Goal: Navigation & Orientation: Find specific page/section

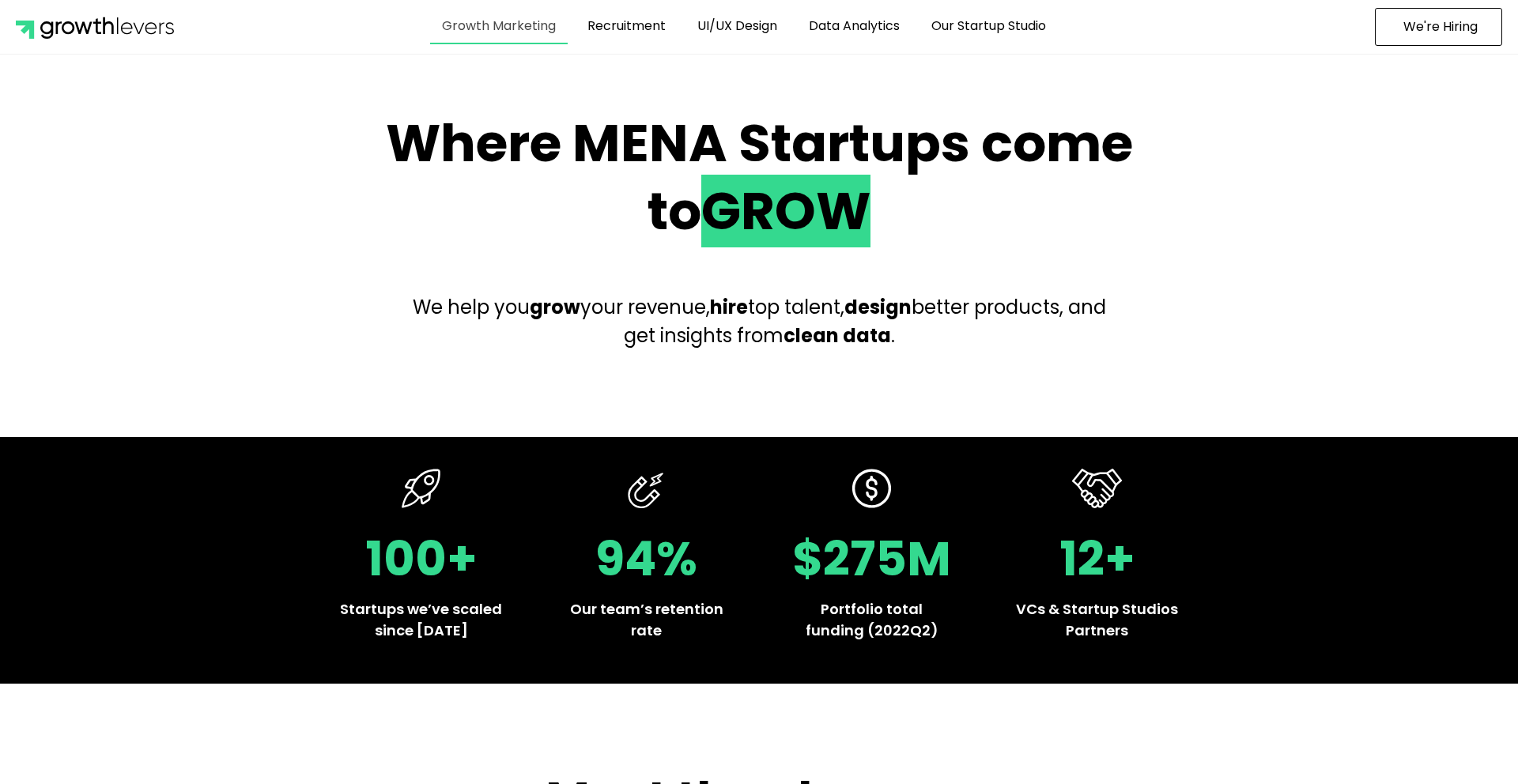
click at [533, 34] on link "Growth Marketing" at bounding box center [499, 26] width 138 height 36
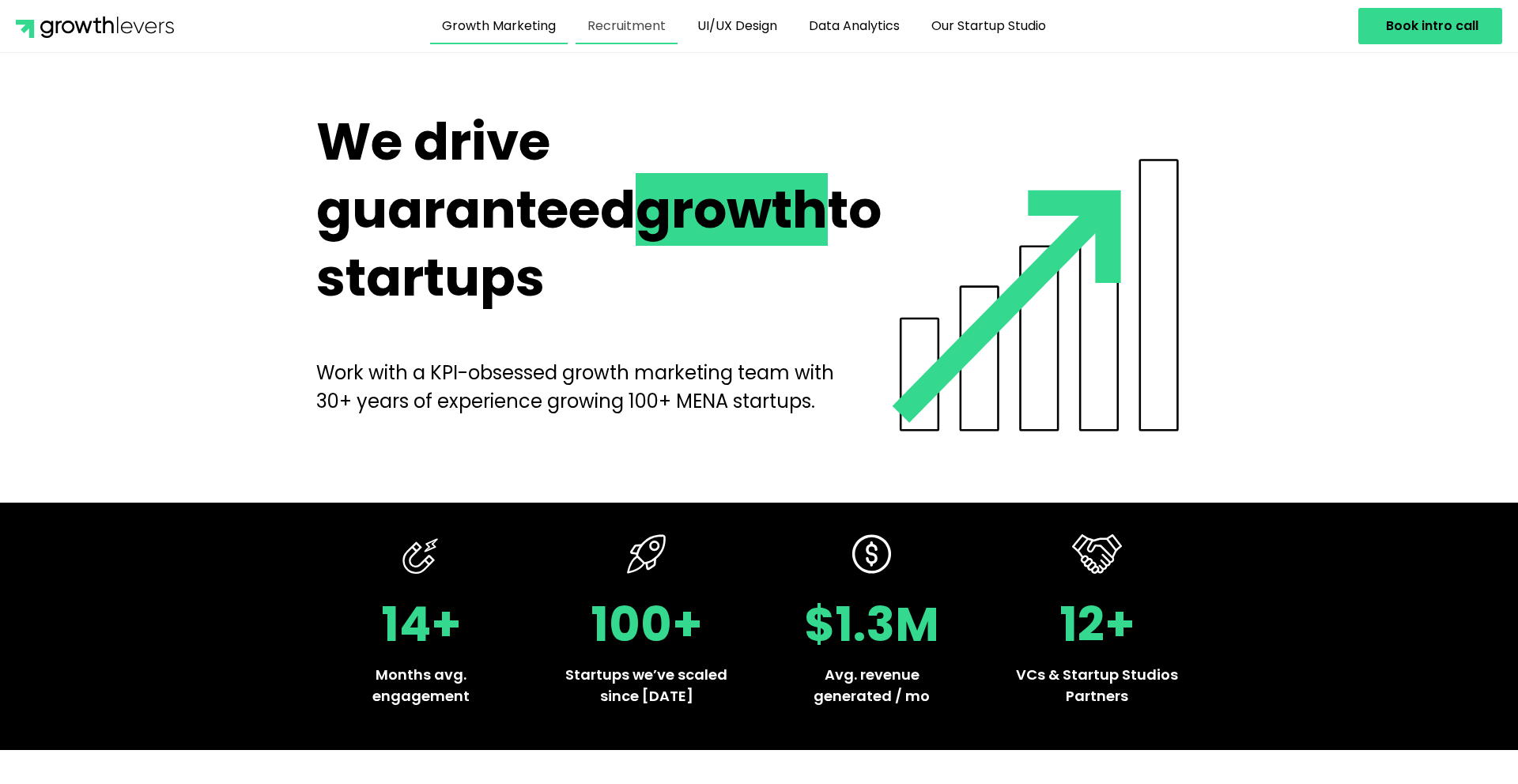
click at [635, 28] on link "Recruitment" at bounding box center [626, 26] width 102 height 36
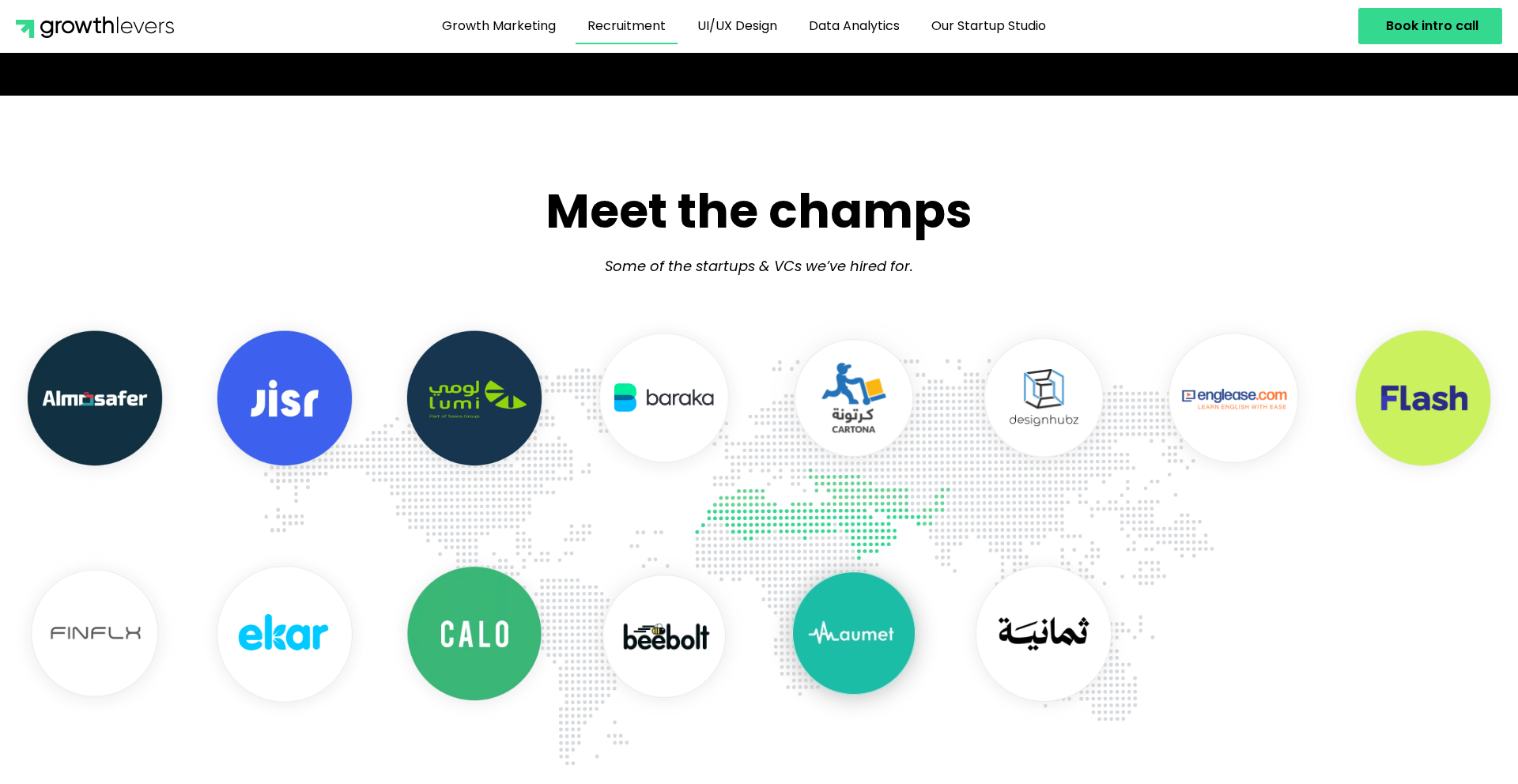
scroll to position [516, 0]
